Goal: Task Accomplishment & Management: Manage account settings

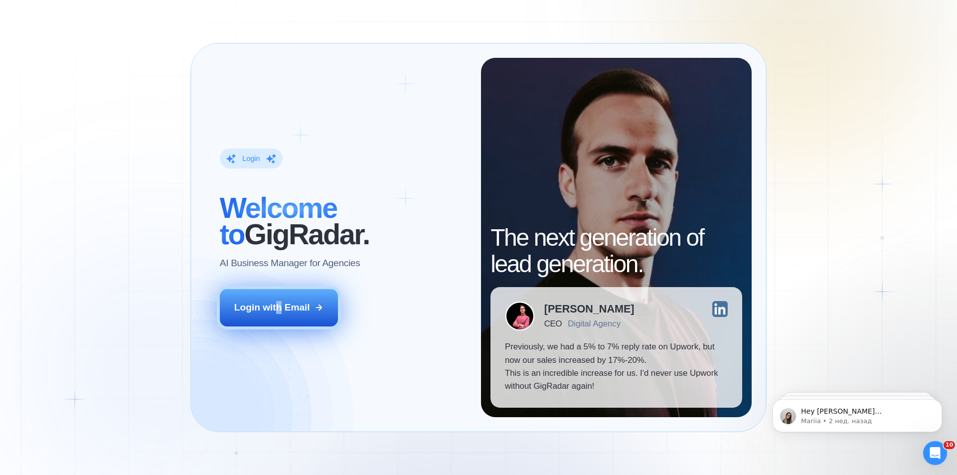
drag, startPoint x: 278, startPoint y: 285, endPoint x: 281, endPoint y: 295, distance: 10.9
click at [279, 286] on div "Login ‍ Welcome to GigRadar. AI Business Manager for Agencies Login with Email" at bounding box center [343, 237] width 276 height 359
click at [281, 304] on div "Login with Email" at bounding box center [272, 307] width 76 height 13
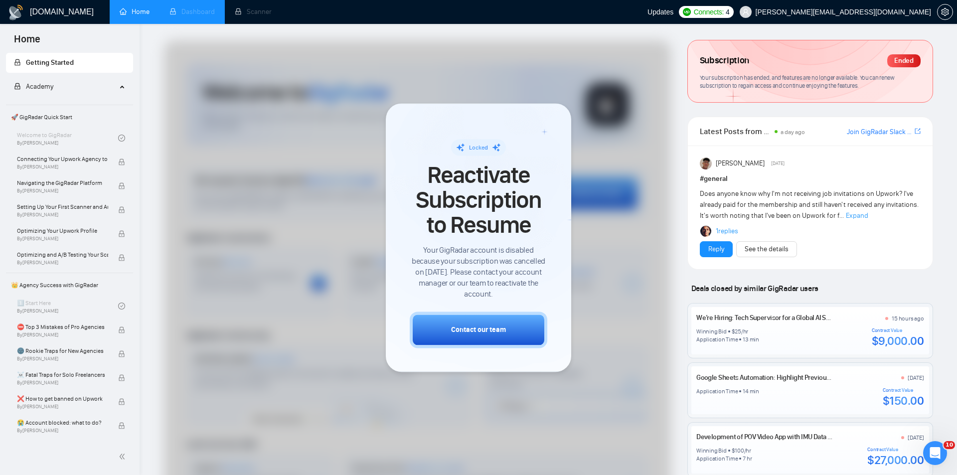
click at [192, 13] on li "Dashboard" at bounding box center [191, 12] width 65 height 24
drag, startPoint x: 422, startPoint y: 271, endPoint x: 476, endPoint y: 268, distance: 54.4
click at [476, 268] on span "Your GigRadar account is disabled because your subscription was cancelled on Au…" at bounding box center [479, 272] width 138 height 55
copy span "August 25, 2025"
